Goal: Find specific page/section: Find specific page/section

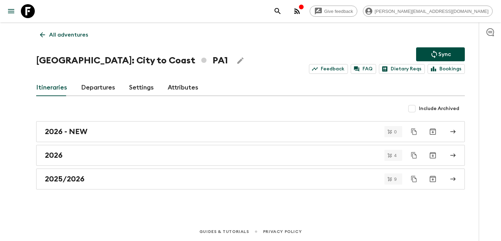
click at [301, 10] on icon "button" at bounding box center [297, 11] width 8 height 8
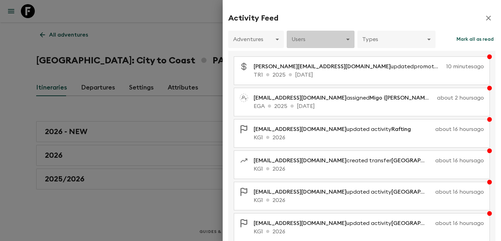
click at [330, 43] on body "Give feedback [PERSON_NAME][EMAIL_ADDRESS][DOMAIN_NAME] All adventures Panama: …" at bounding box center [250, 120] width 501 height 241
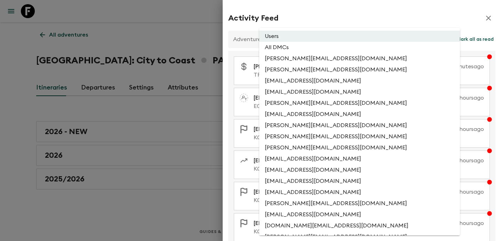
click at [327, 52] on li "All DMCs" at bounding box center [359, 47] width 201 height 11
type input "EXTERNAL_ONLY"
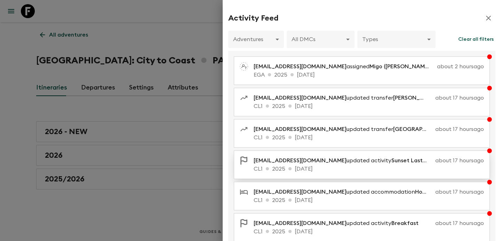
scroll to position [143, 0]
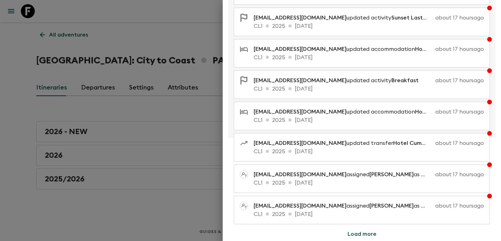
click at [360, 233] on button "Load more" at bounding box center [362, 234] width 46 height 14
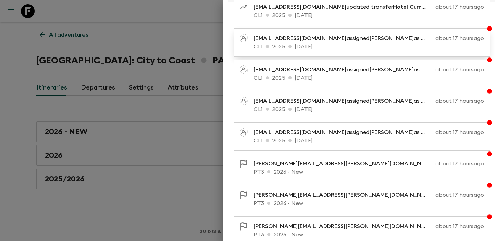
scroll to position [456, 0]
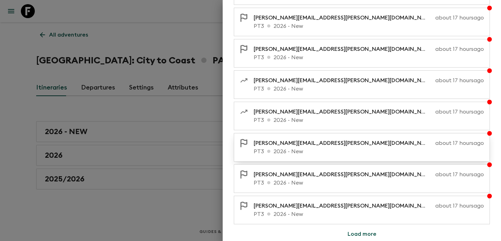
click at [295, 153] on p "PT3 2026 - New" at bounding box center [369, 151] width 230 height 8
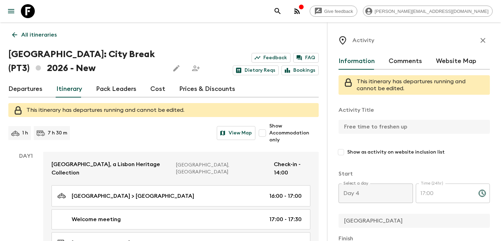
click at [46, 36] on p "All itineraries" at bounding box center [38, 35] width 35 height 8
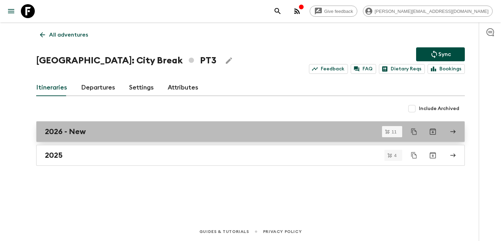
click at [139, 130] on div "2026 - New" at bounding box center [244, 131] width 398 height 9
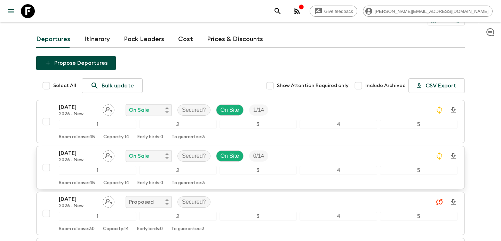
scroll to position [60, 0]
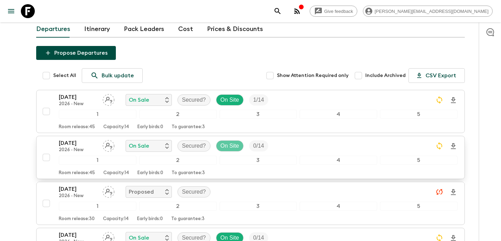
click at [229, 142] on p "On Site" at bounding box center [230, 146] width 18 height 8
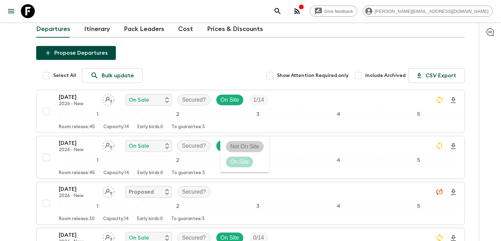
click at [242, 147] on p "Not On Site" at bounding box center [244, 146] width 29 height 8
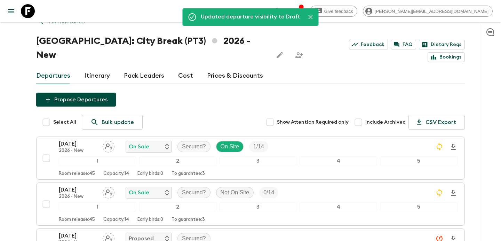
scroll to position [0, 0]
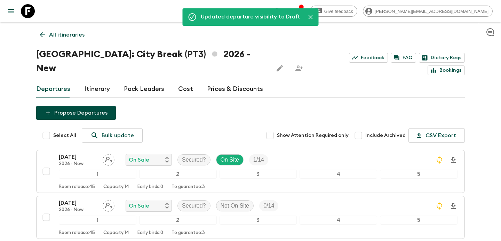
click at [72, 40] on link "All itineraries" at bounding box center [62, 35] width 52 height 14
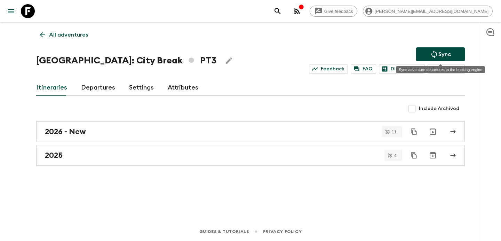
click at [431, 52] on icon "Sync adventure departures to the booking engine" at bounding box center [434, 54] width 8 height 8
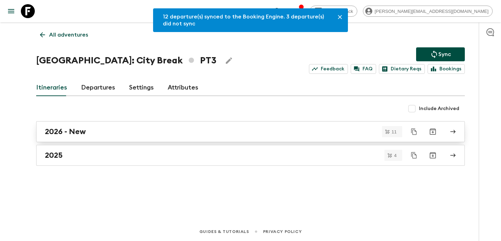
click at [217, 140] on link "2026 - New" at bounding box center [250, 131] width 429 height 21
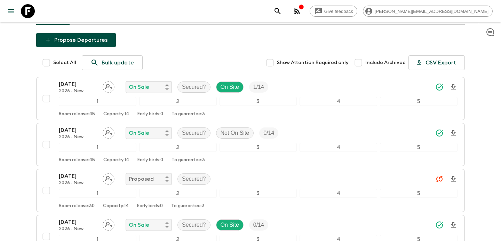
scroll to position [84, 0]
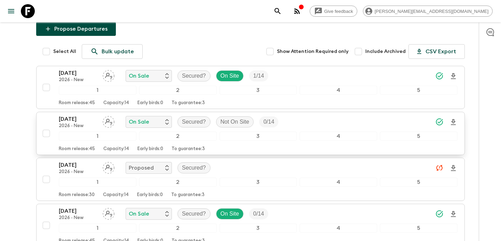
click at [49, 126] on input "checkbox" at bounding box center [46, 133] width 14 height 14
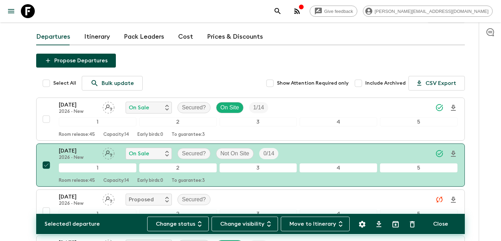
scroll to position [52, 0]
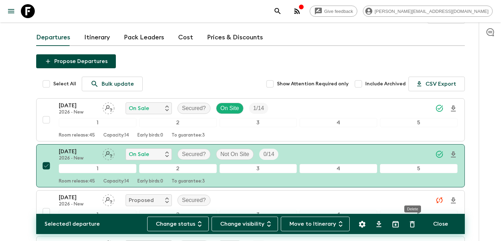
click at [415, 223] on icon "Delete" at bounding box center [412, 224] width 8 height 8
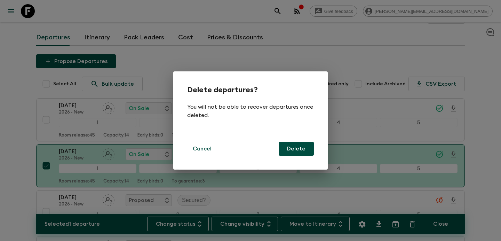
click at [300, 152] on button "Delete" at bounding box center [296, 149] width 35 height 14
checkbox input "false"
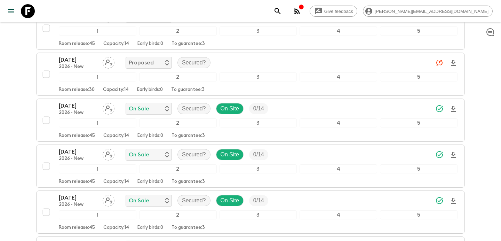
scroll to position [0, 0]
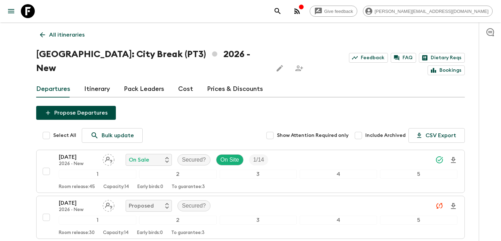
click at [73, 32] on p "All itineraries" at bounding box center [66, 35] width 35 height 8
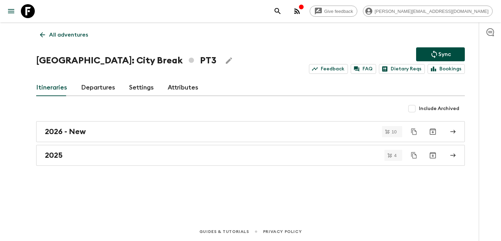
click at [73, 32] on p "All adventures" at bounding box center [68, 35] width 39 height 8
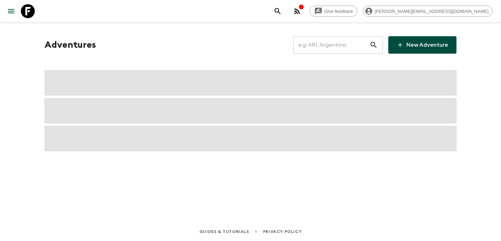
click at [335, 44] on input "text" at bounding box center [331, 44] width 76 height 19
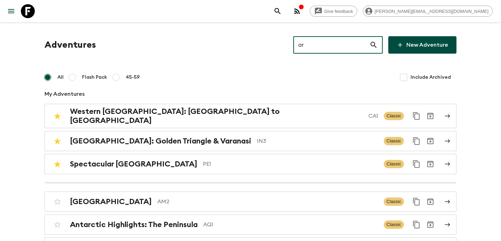
type input "ar1"
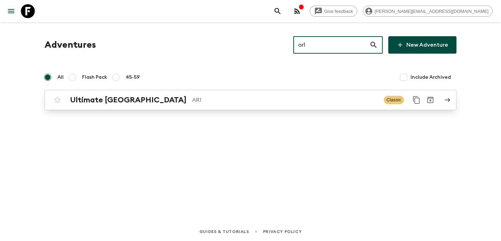
click at [257, 105] on div "Ultimate Argentina AR1 Classic" at bounding box center [236, 100] width 373 height 14
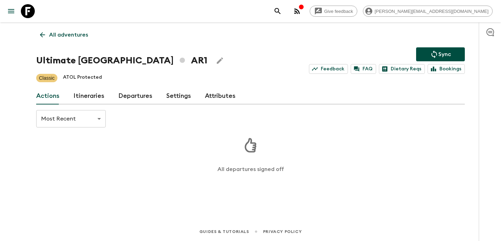
click at [90, 97] on link "Itineraries" at bounding box center [88, 96] width 31 height 17
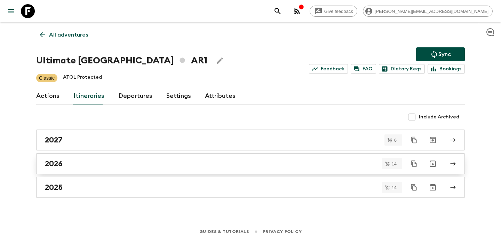
click at [121, 164] on div "2026" at bounding box center [244, 163] width 398 height 9
